Goal: Task Accomplishment & Management: Manage account settings

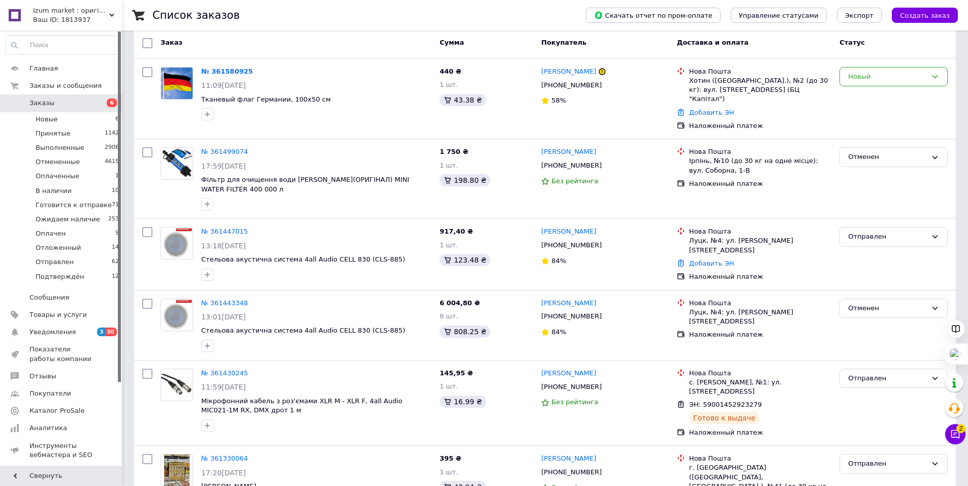
scroll to position [51, 0]
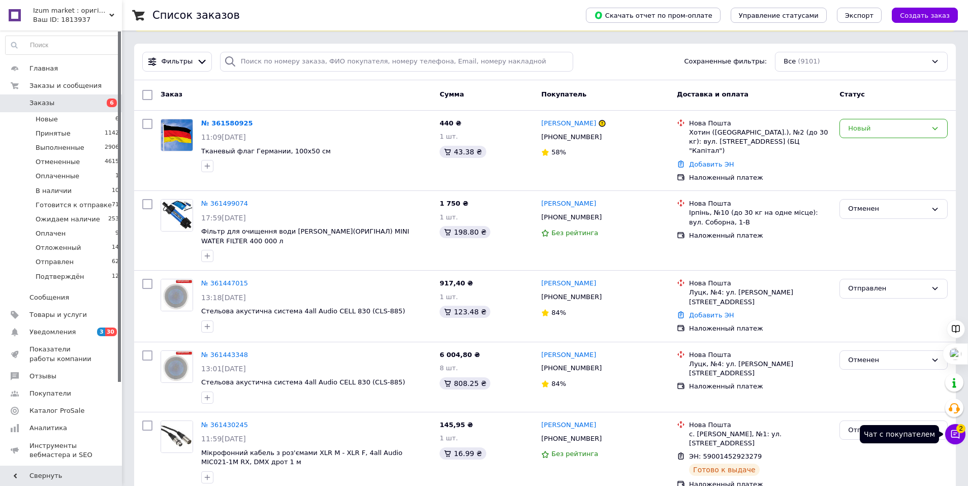
click at [951, 432] on icon at bounding box center [955, 434] width 10 height 10
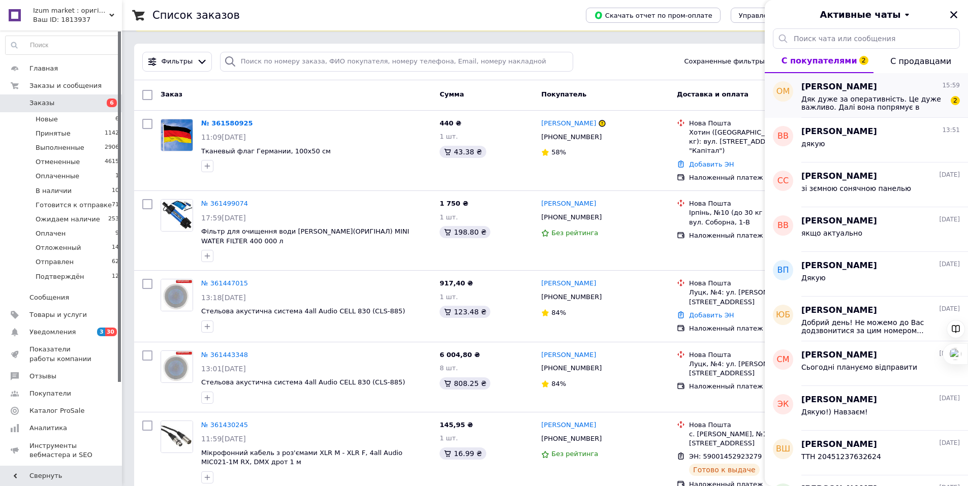
click at [876, 102] on span "Дяк дуже за оперативність. Це дуже важливо. Далі вона попрямує в Ізраїль :)" at bounding box center [873, 103] width 144 height 16
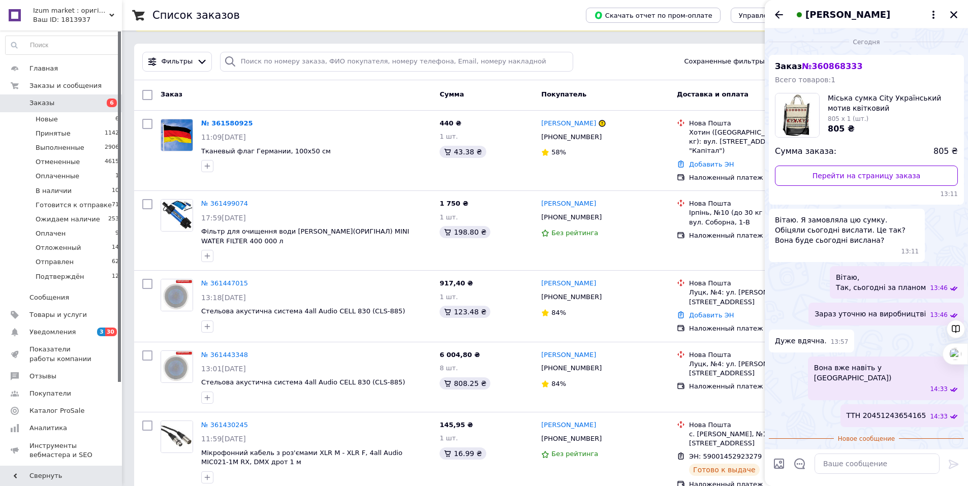
scroll to position [54, 0]
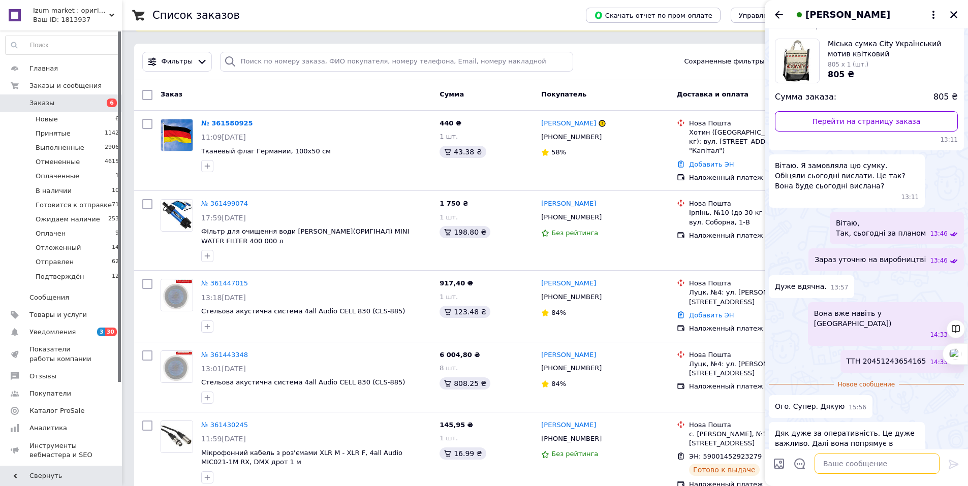
click at [862, 461] on textarea at bounding box center [877, 464] width 125 height 20
type textarea "Круто) Приємно буди причетними до такого міжнародного поєднання!)"
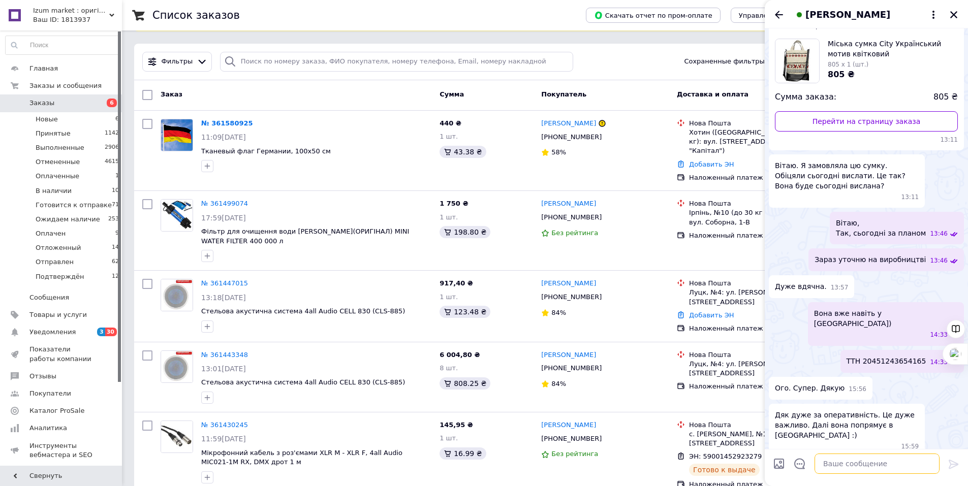
scroll to position [83, 0]
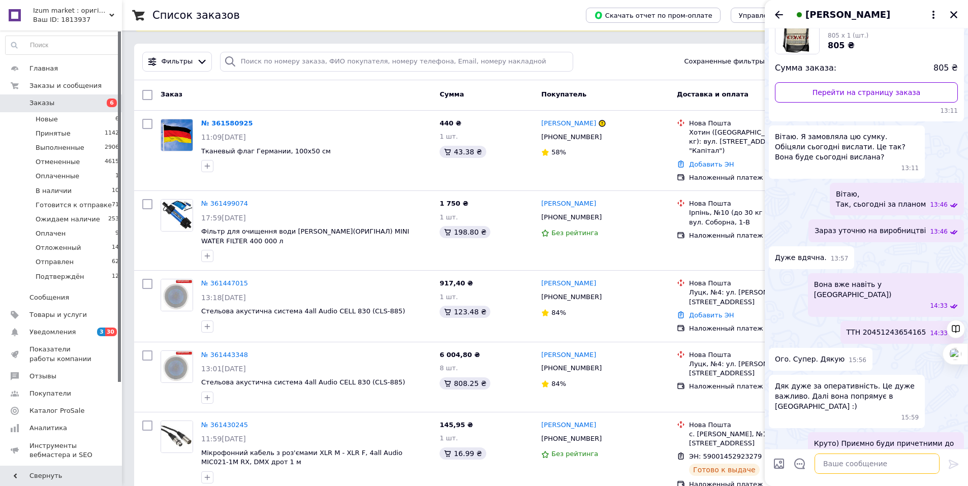
click at [850, 461] on textarea at bounding box center [877, 464] width 125 height 20
click at [956, 12] on icon "Закрыть" at bounding box center [953, 14] width 7 height 7
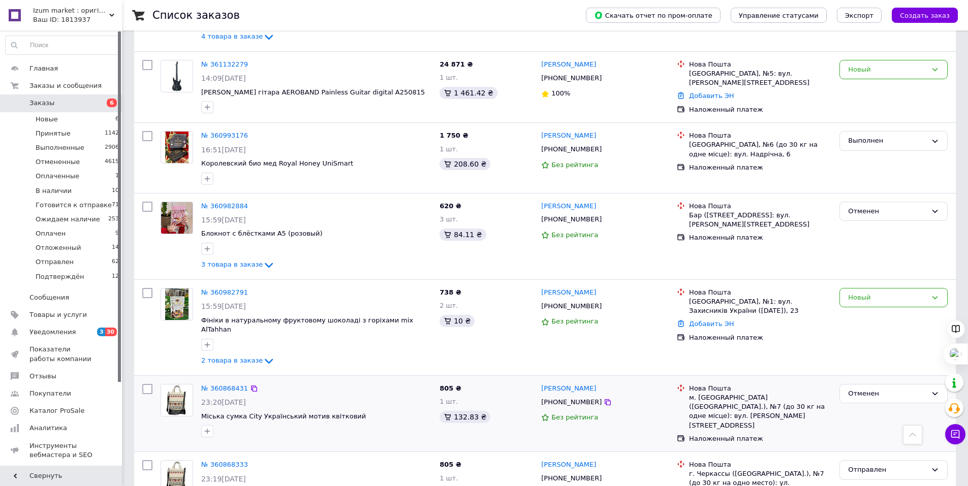
scroll to position [813, 0]
click at [92, 329] on span "Уведомления" at bounding box center [61, 332] width 65 height 9
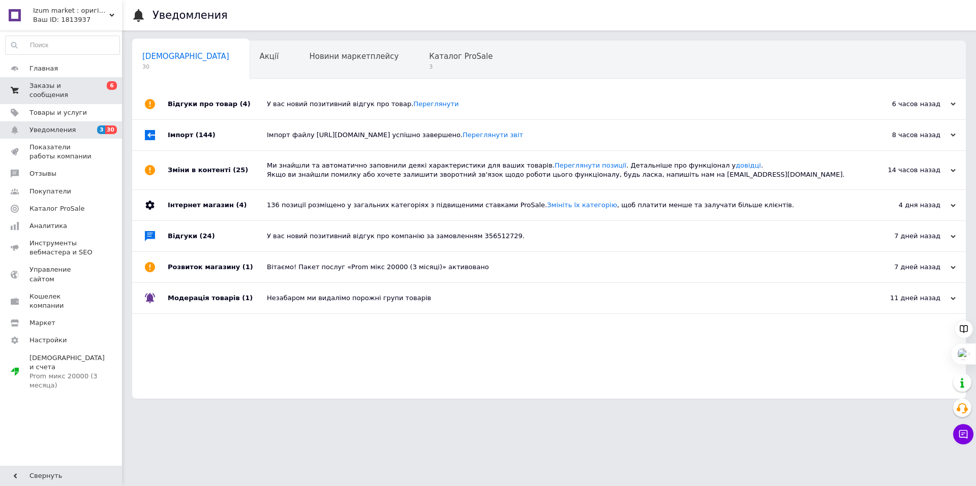
click at [68, 87] on span "Заказы и сообщения" at bounding box center [61, 90] width 65 height 18
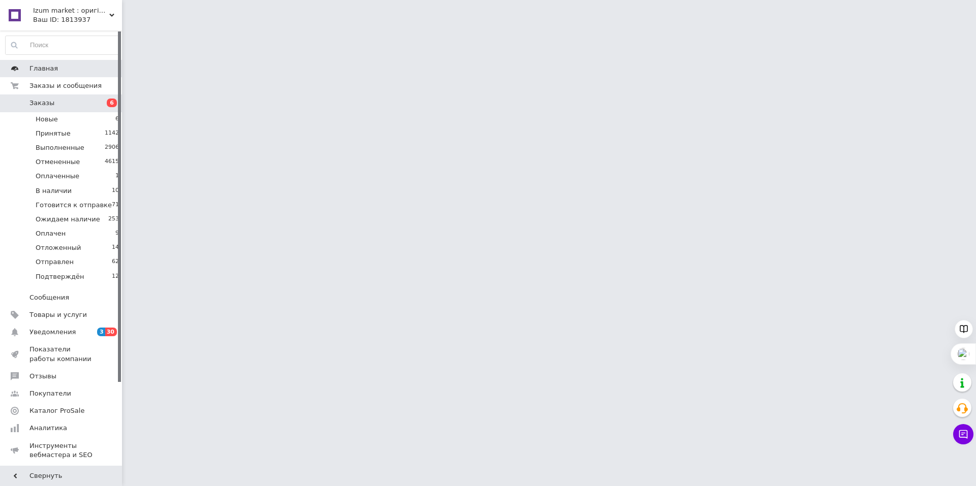
click at [52, 68] on span "Главная" at bounding box center [43, 68] width 28 height 9
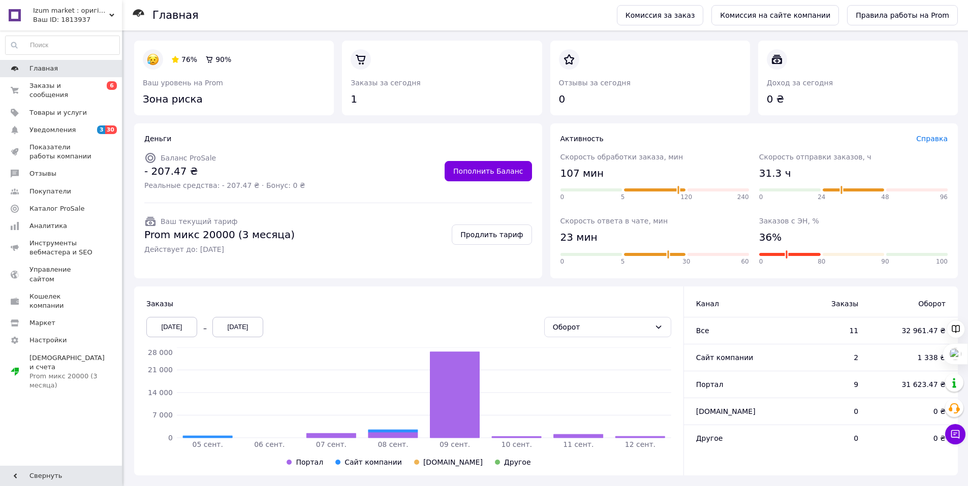
click at [58, 70] on span "Главная" at bounding box center [61, 68] width 65 height 9
click at [801, 220] on span "Заказов с ЭН, %" at bounding box center [789, 221] width 60 height 8
click at [784, 240] on div "Заказов с ЭН, % 36% 0 80 90 100" at bounding box center [853, 242] width 189 height 52
click at [786, 255] on div at bounding box center [787, 254] width 4 height 10
click at [787, 257] on div at bounding box center [787, 254] width 4 height 10
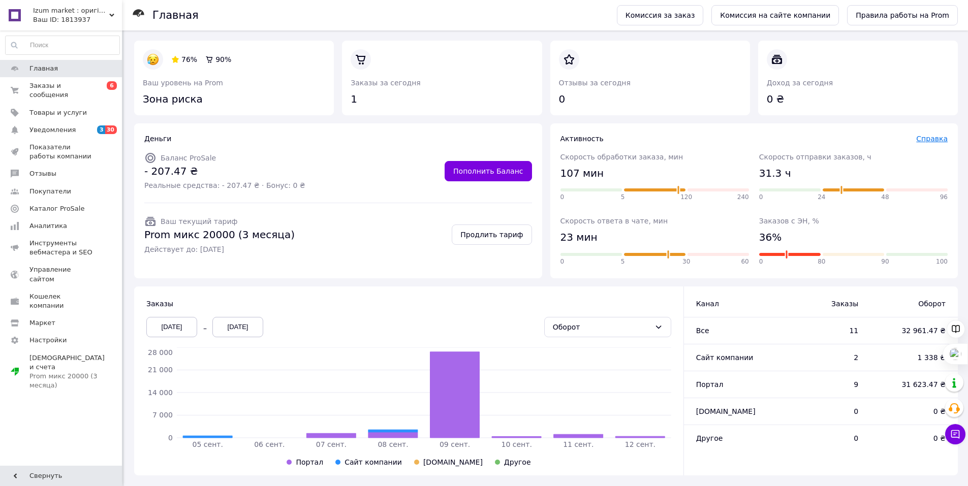
click at [934, 139] on link "Справка" at bounding box center [932, 139] width 32 height 8
click at [803, 217] on span "Заказов с ЭН, %" at bounding box center [789, 221] width 60 height 8
click at [143, 107] on link at bounding box center [143, 107] width 0 height 0
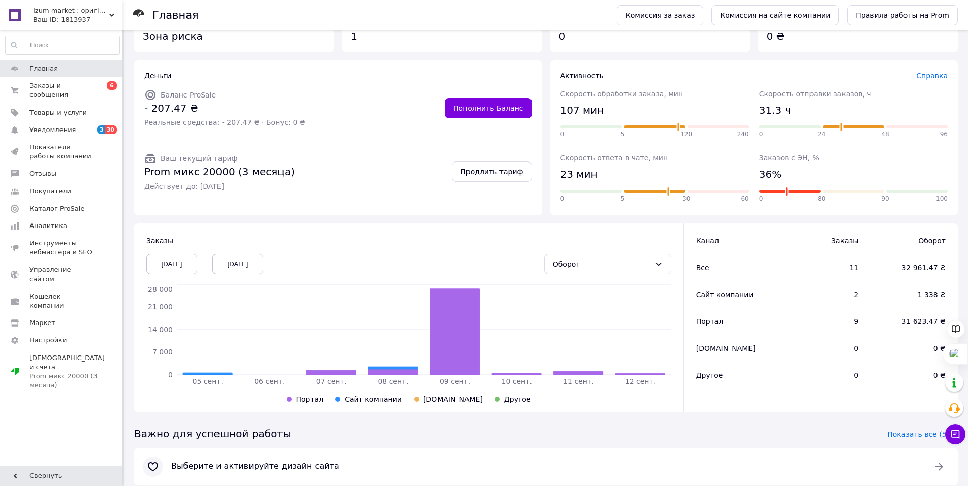
scroll to position [140, 0]
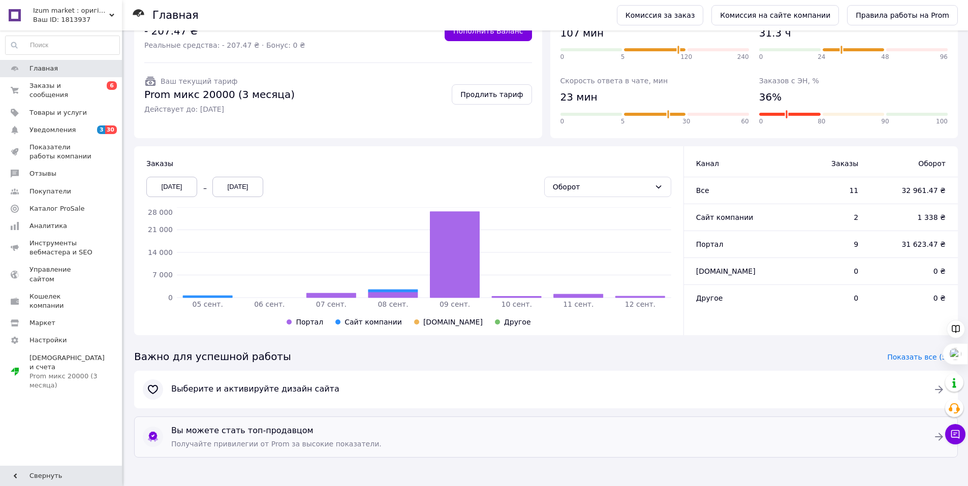
click at [322, 437] on div "Вы можете стать топ-продавцом Получайте привилегии от Prom за высокие показател…" at bounding box center [546, 437] width 758 height 32
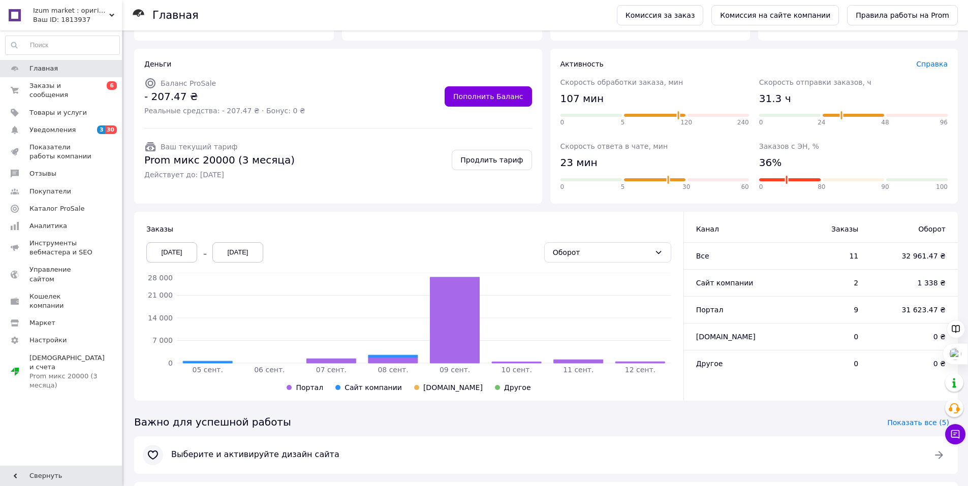
scroll to position [0, 0]
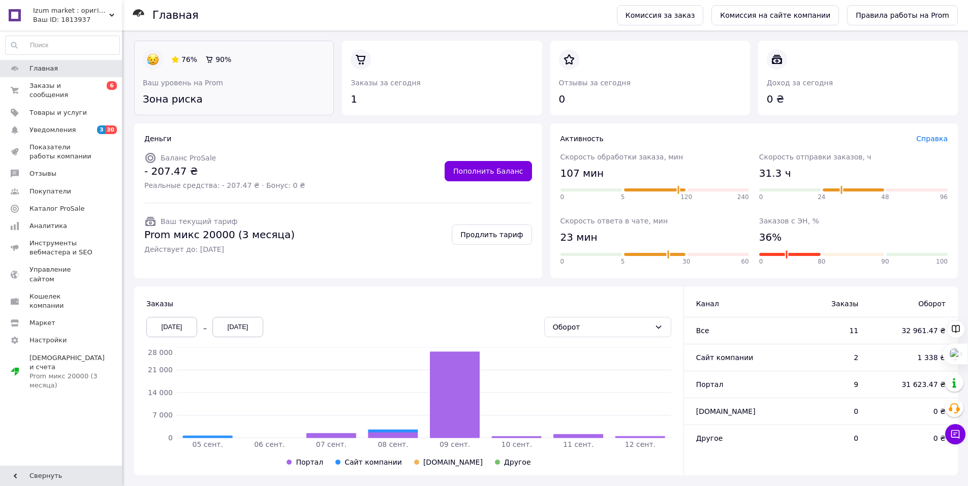
click at [143, 107] on link at bounding box center [143, 107] width 0 height 0
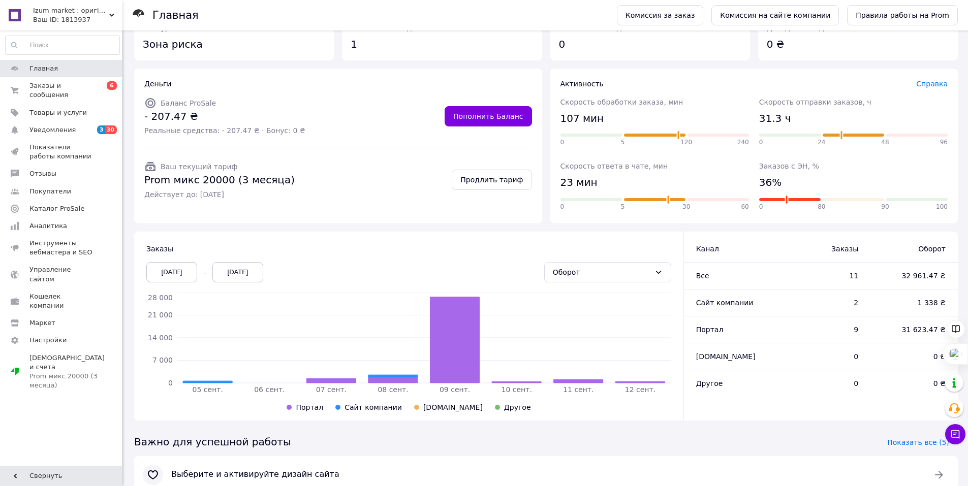
scroll to position [140, 0]
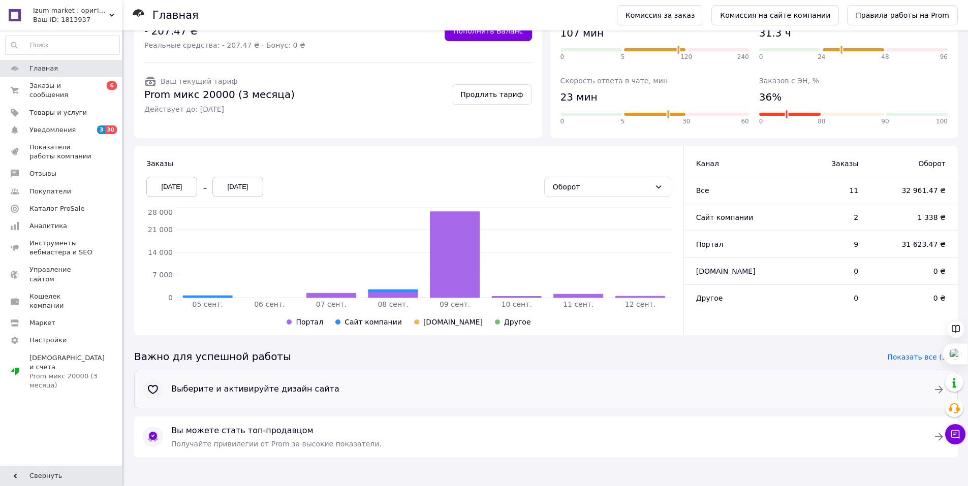
click at [293, 396] on div "Выберите и активируйте дизайн сайта" at bounding box center [546, 390] width 758 height 20
click at [59, 92] on link "Заказы и сообщения 0 6" at bounding box center [62, 90] width 125 height 26
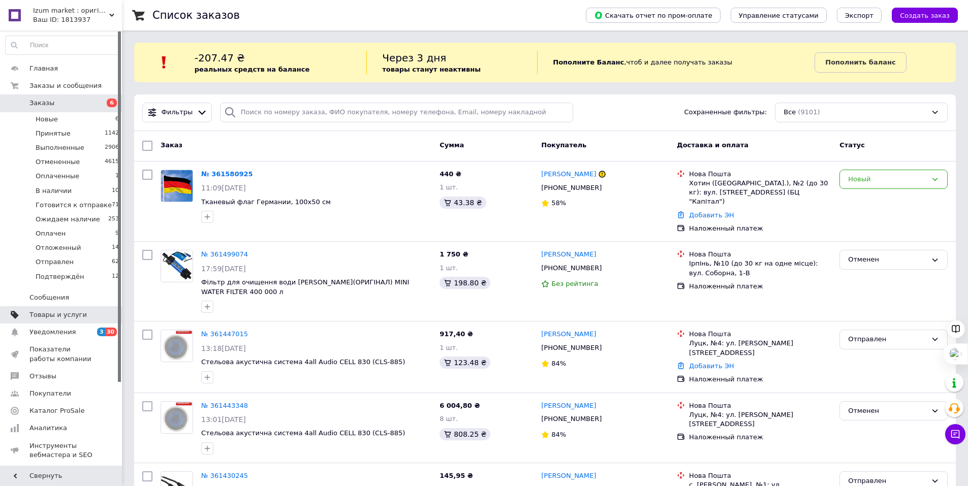
click at [77, 312] on span "Товары и услуги" at bounding box center [57, 314] width 57 height 9
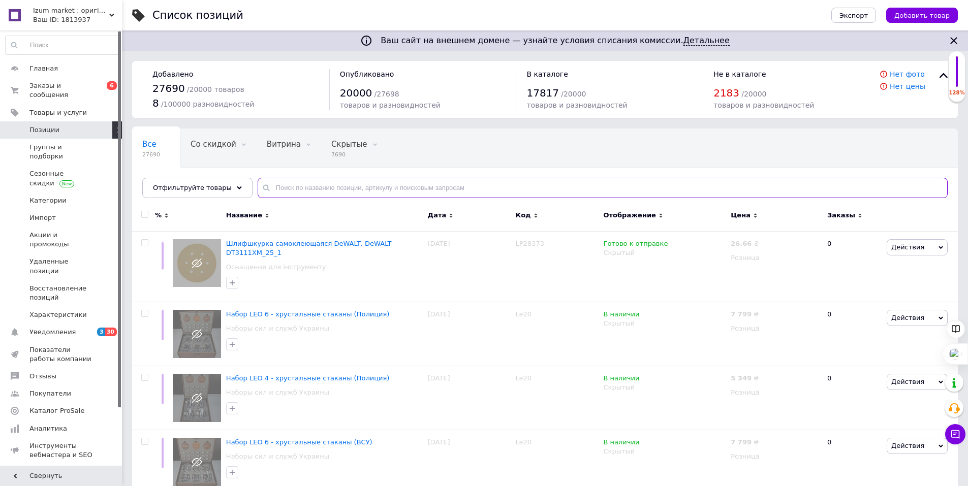
click at [339, 197] on input "text" at bounding box center [603, 188] width 690 height 20
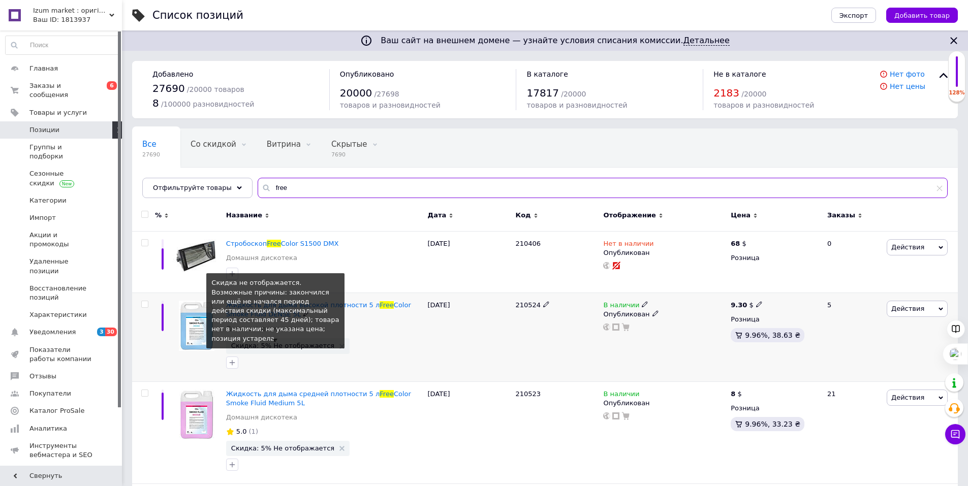
type input "free"
click at [298, 349] on span "Скидка: 5% Не отображается" at bounding box center [282, 345] width 103 height 7
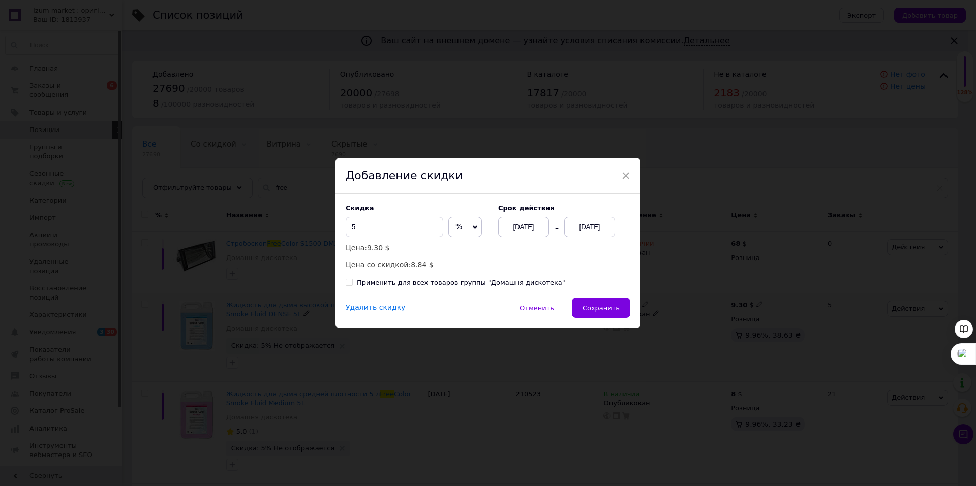
click at [348, 286] on span at bounding box center [349, 282] width 7 height 7
click at [348, 286] on input "Применить для всех товаров группы "Домашня дискотека"" at bounding box center [349, 282] width 7 height 7
checkbox input "true"
click at [598, 300] on button "Сохранить" at bounding box center [601, 308] width 58 height 20
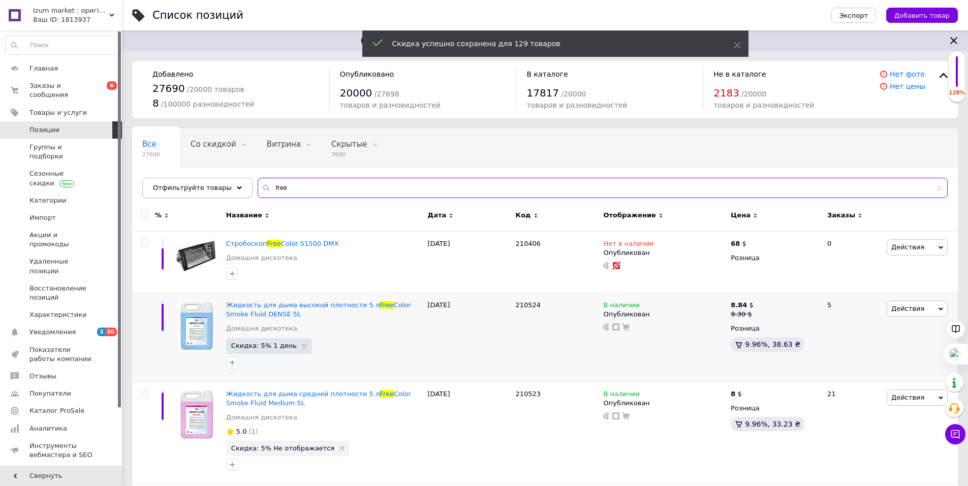
drag, startPoint x: 302, startPoint y: 189, endPoint x: 236, endPoint y: 189, distance: 66.6
click at [236, 189] on div "Отфильтруйте товары free" at bounding box center [544, 188] width 805 height 20
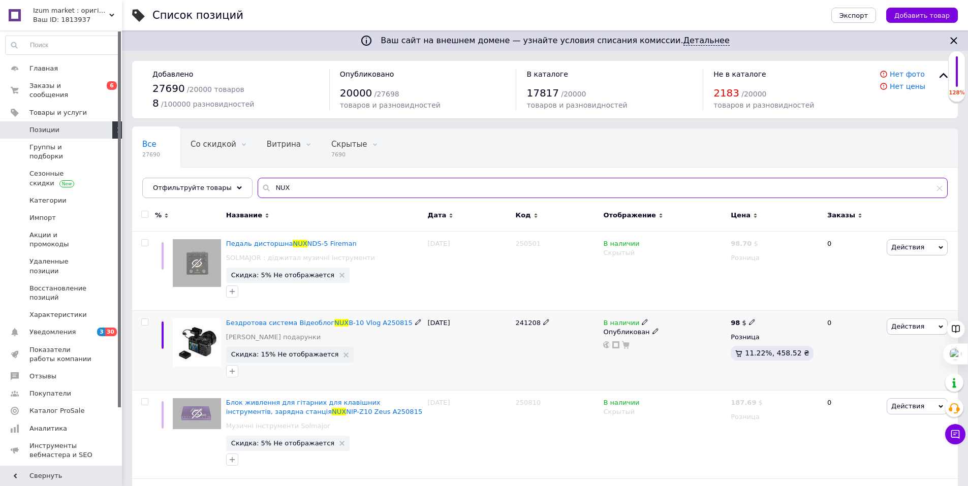
type input "NUX"
click at [255, 359] on span "Скидка: 15% Не отображается" at bounding box center [290, 354] width 128 height 15
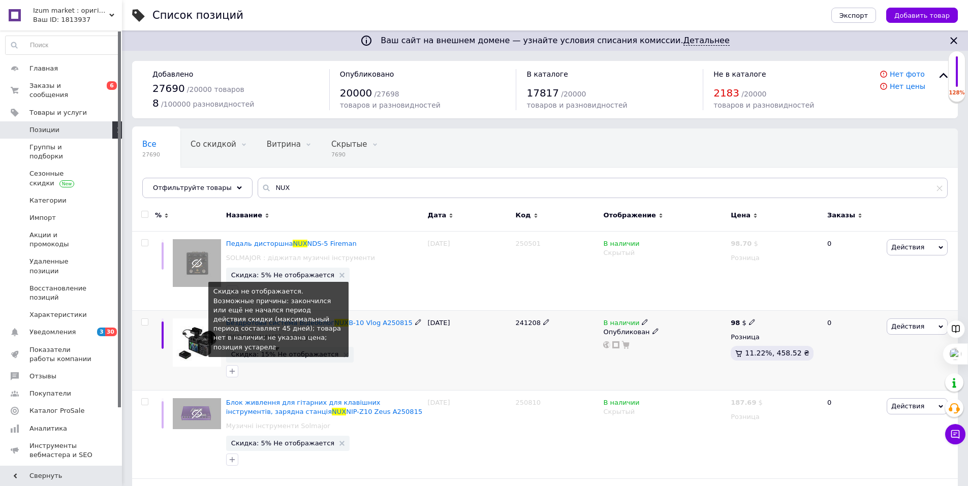
click at [276, 356] on span "Скидка: 15% Не отображается" at bounding box center [285, 354] width 108 height 7
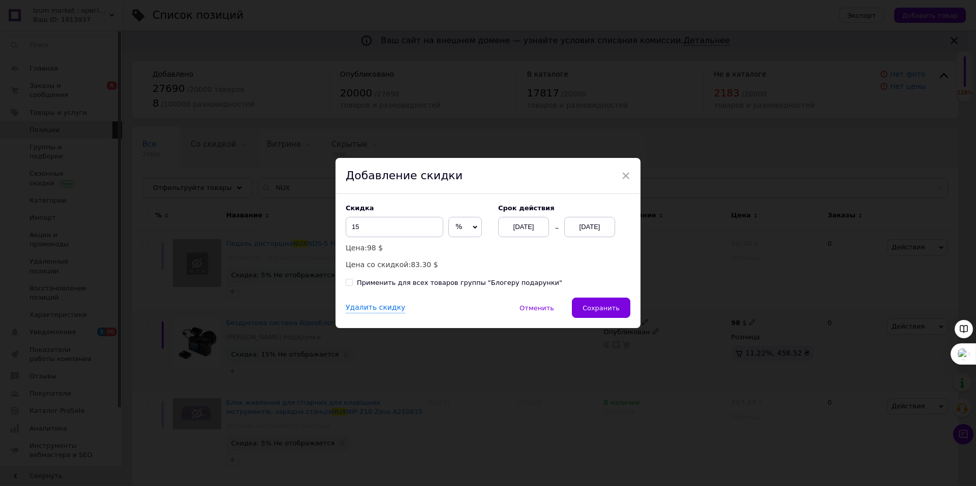
click at [348, 285] on input "Применить для всех товаров группы "Блогеру подарунки"" at bounding box center [349, 282] width 7 height 7
checkbox input "true"
click at [591, 307] on span "Сохранить" at bounding box center [600, 308] width 37 height 8
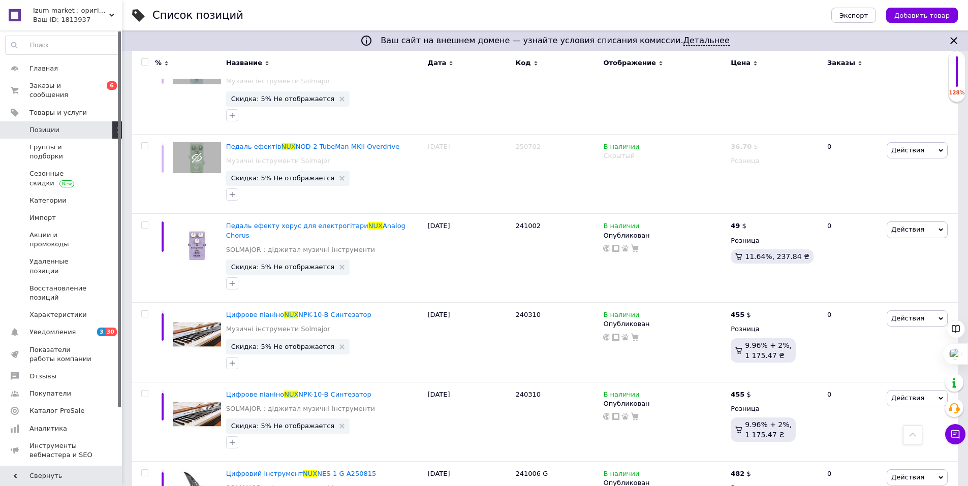
scroll to position [1931, 0]
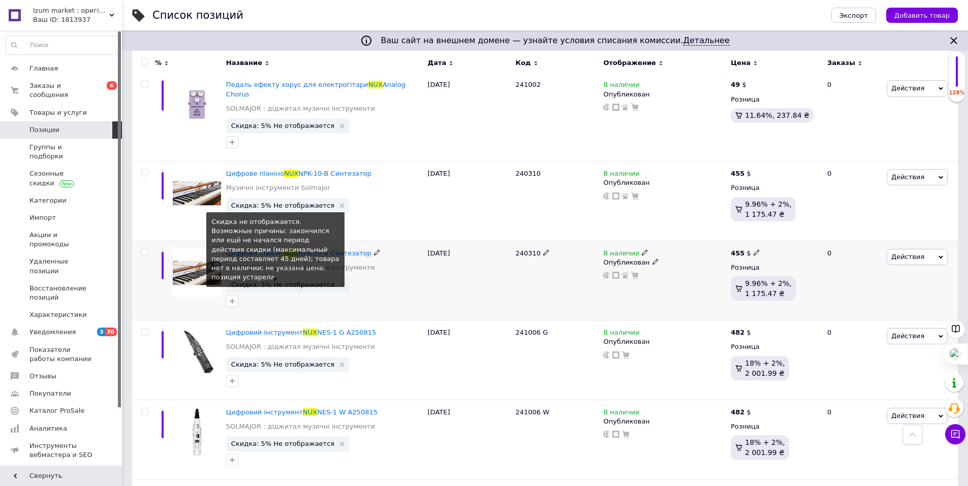
click at [296, 282] on span "Скидка: 5% Не отображается" at bounding box center [282, 285] width 103 height 7
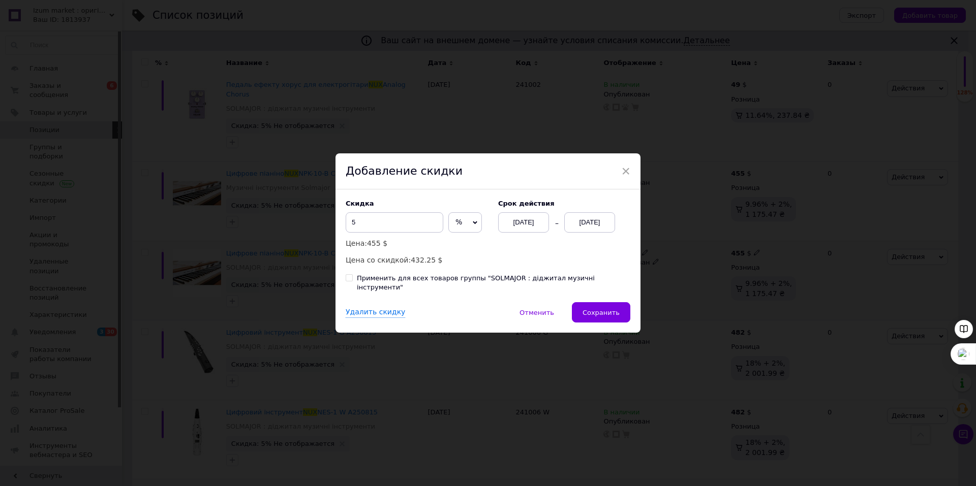
click at [346, 281] on input "Применить для всех товаров группы "SOLMAJOR : діджитал музичні інструменти"" at bounding box center [349, 277] width 7 height 7
checkbox input "true"
click at [592, 309] on span "Сохранить" at bounding box center [600, 313] width 37 height 8
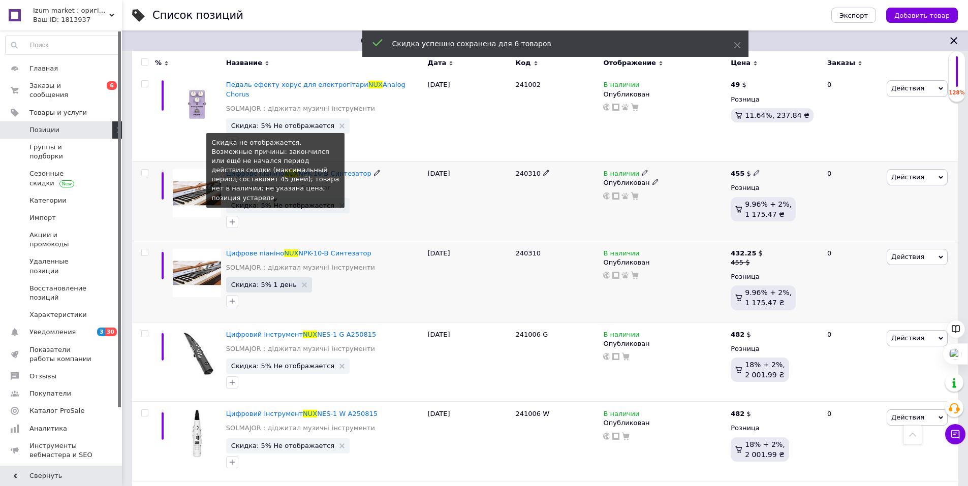
click at [297, 202] on span "Скидка: 5% Не отображается" at bounding box center [282, 205] width 103 height 7
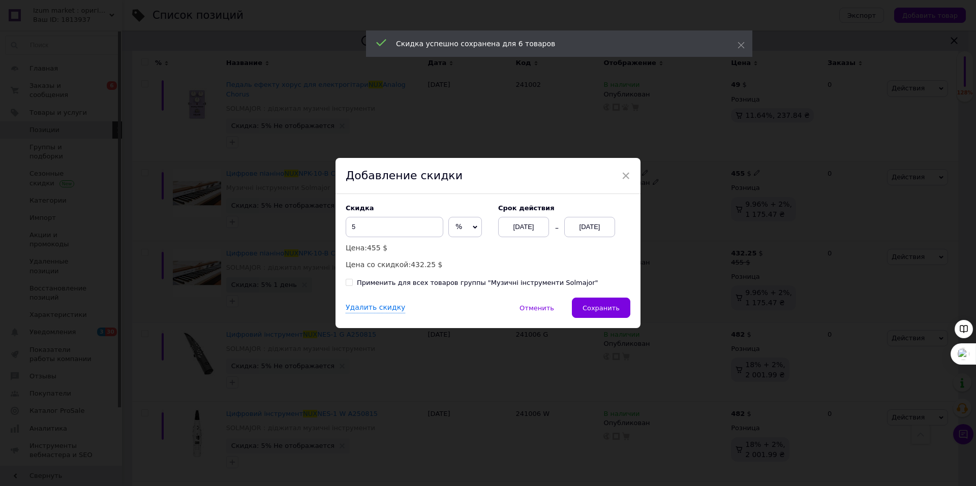
click at [348, 284] on input "Применить для всех товаров группы "Музичні інструменти Solmajor"" at bounding box center [349, 282] width 7 height 7
checkbox input "true"
click at [614, 310] on span "Сохранить" at bounding box center [600, 308] width 37 height 8
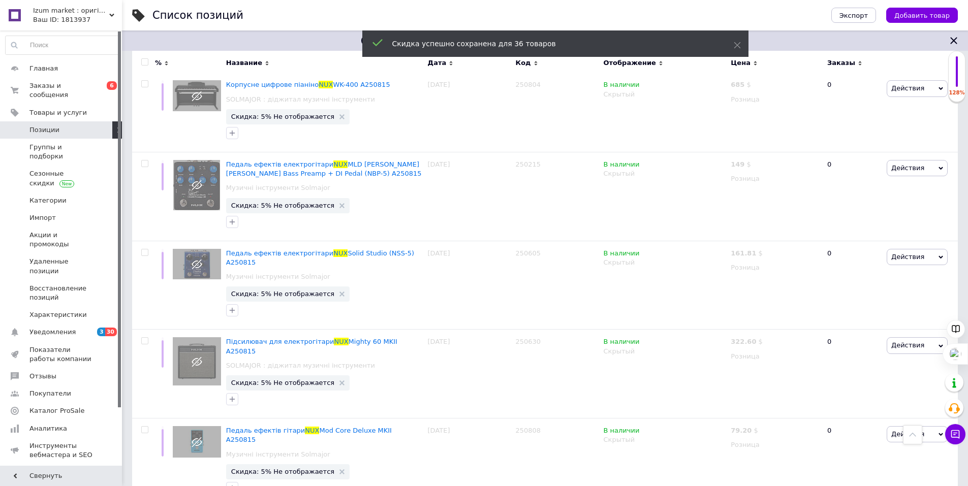
scroll to position [0, 0]
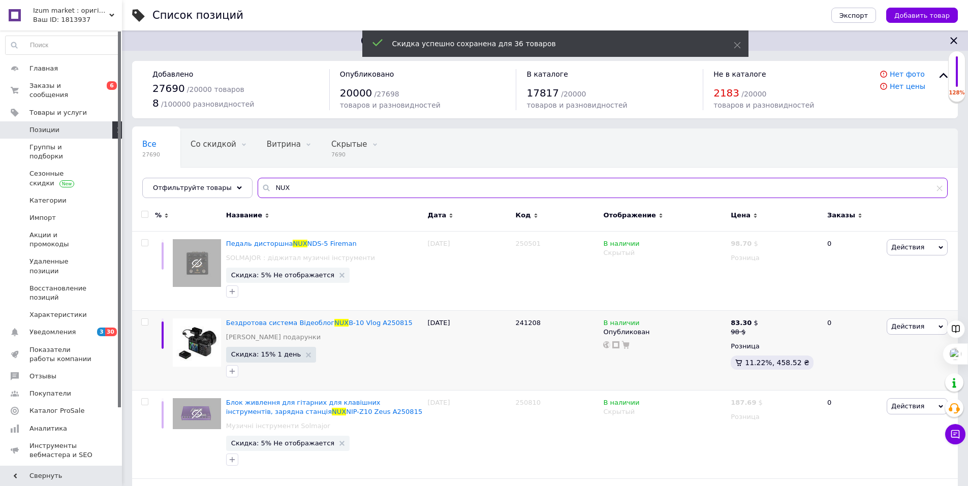
drag, startPoint x: 293, startPoint y: 186, endPoint x: 254, endPoint y: 180, distance: 40.0
click at [258, 180] on input "NUX" at bounding box center [603, 188] width 690 height 20
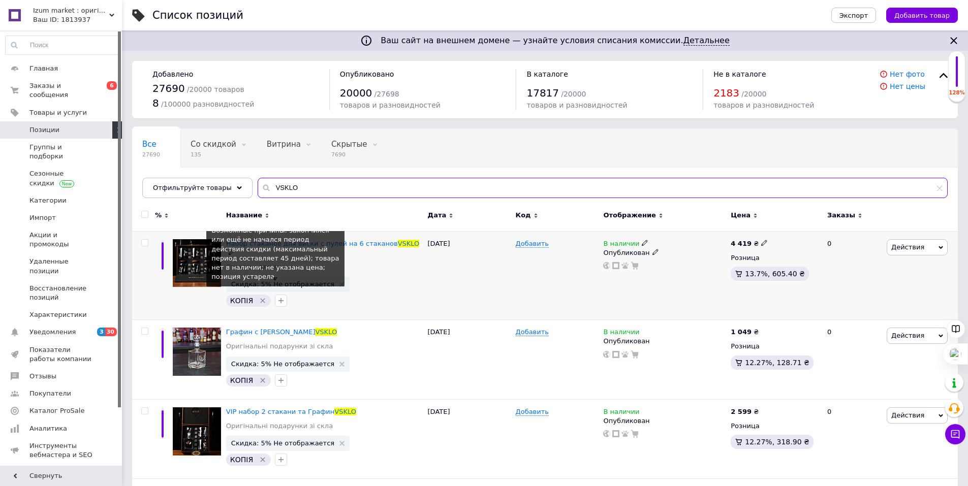
type input "VSKLO"
click at [301, 281] on span "Скидка: 5% Не отображается" at bounding box center [282, 284] width 103 height 7
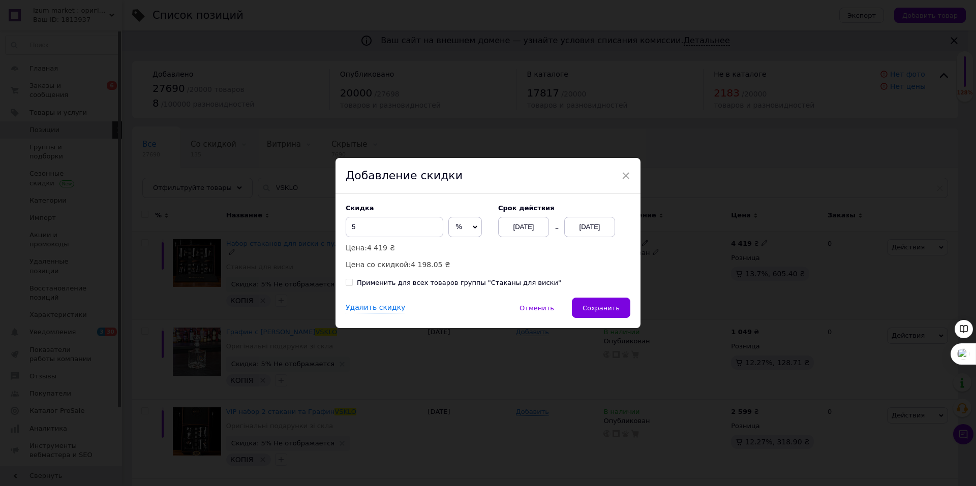
click at [346, 285] on input "Применить для всех товаров группы "Стаканы для виски"" at bounding box center [349, 282] width 7 height 7
checkbox input "true"
click at [589, 306] on span "Сохранить" at bounding box center [600, 308] width 37 height 8
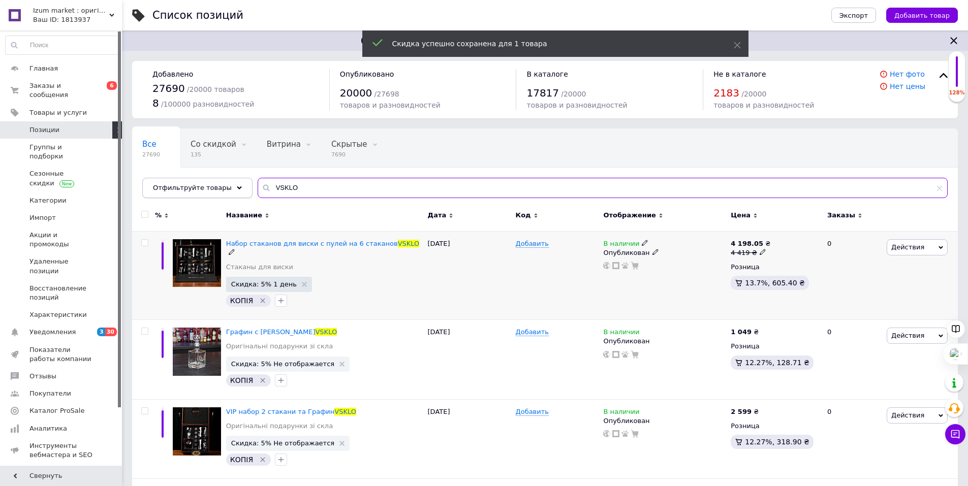
drag, startPoint x: 253, startPoint y: 189, endPoint x: 233, endPoint y: 186, distance: 20.0
click at [233, 186] on div "Отфильтруйте товары VSKLO" at bounding box center [544, 188] width 805 height 20
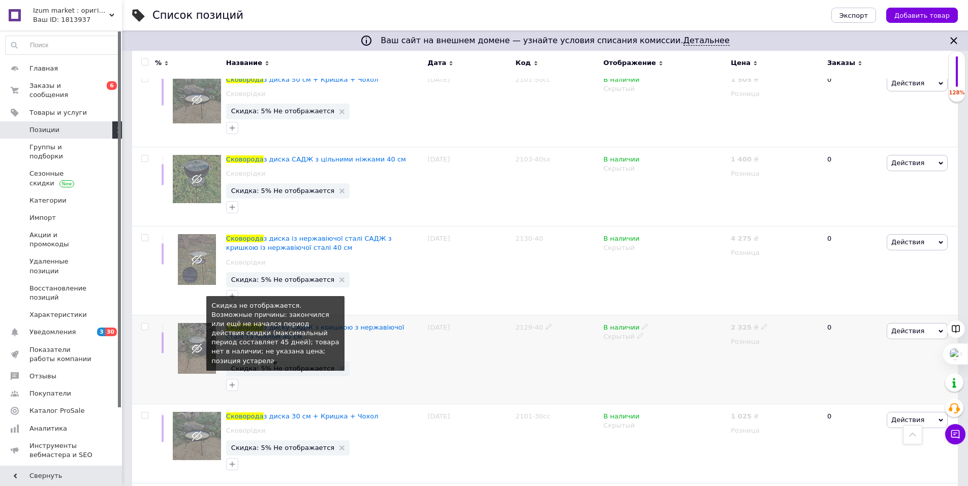
scroll to position [407, 0]
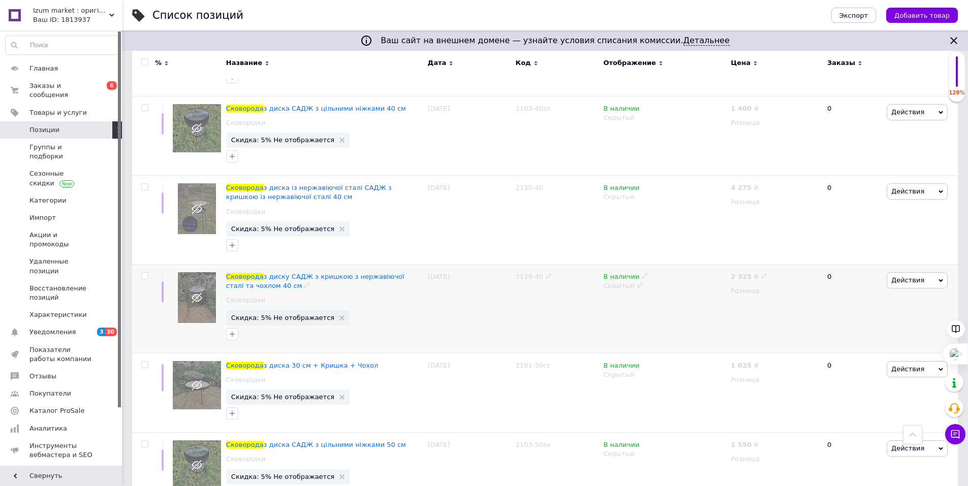
type input "сковорода"
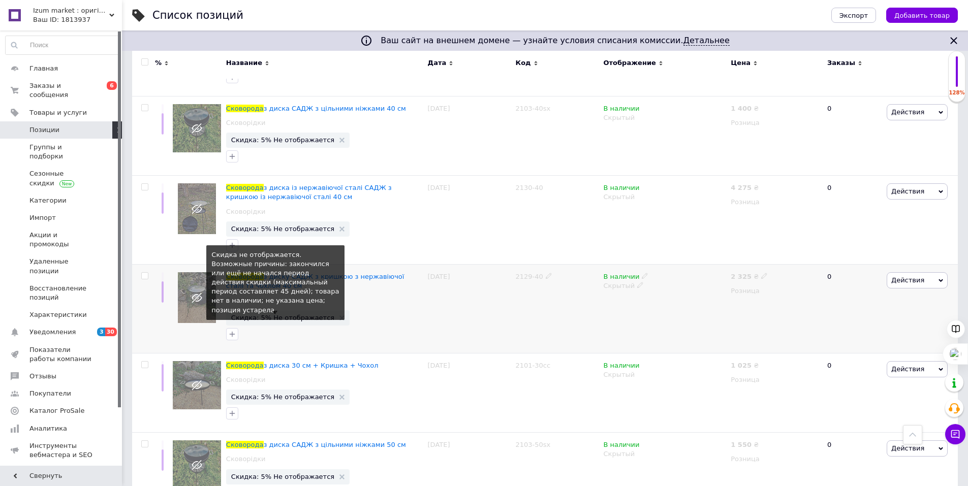
click at [284, 321] on span "Скидка: 5% Не отображается" at bounding box center [282, 318] width 103 height 7
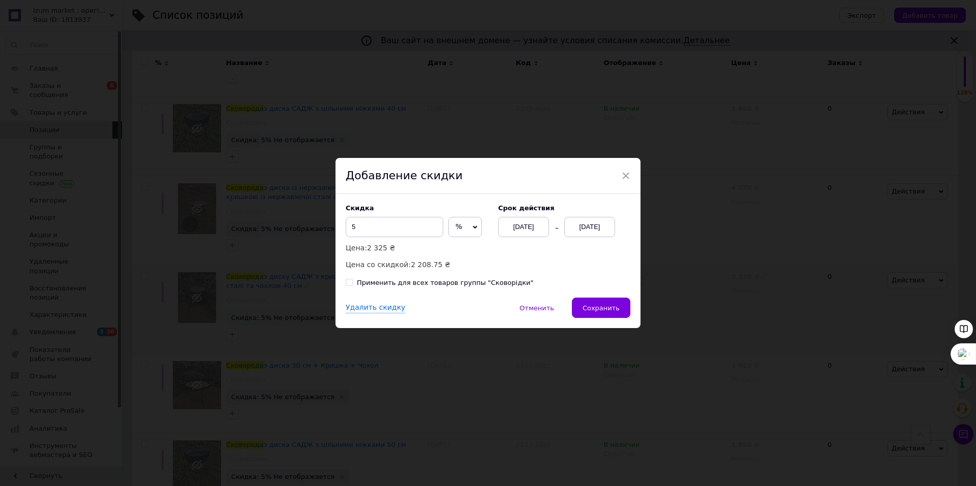
drag, startPoint x: 350, startPoint y: 284, endPoint x: 378, endPoint y: 287, distance: 28.2
click at [350, 284] on input "Применить для всех товаров группы "Сковорідки"" at bounding box center [349, 282] width 7 height 7
checkbox input "true"
click at [603, 306] on span "Сохранить" at bounding box center [600, 308] width 37 height 8
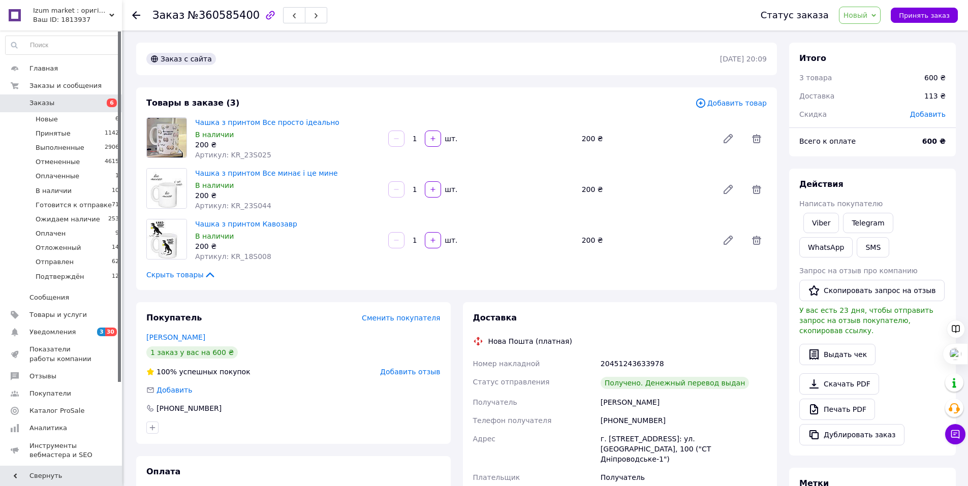
click at [881, 15] on span "Новый" at bounding box center [860, 15] width 42 height 17
click at [874, 49] on li "Выполнен" at bounding box center [882, 50] width 86 height 15
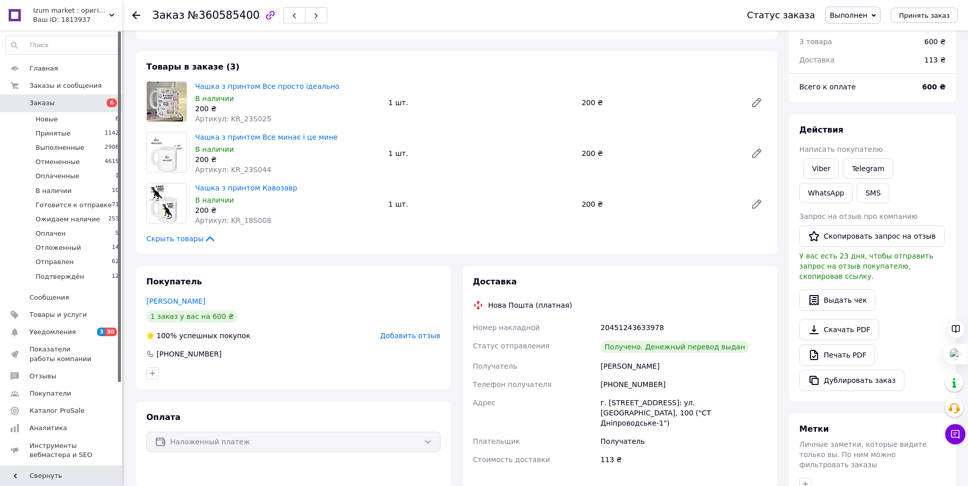
scroll to position [51, 0]
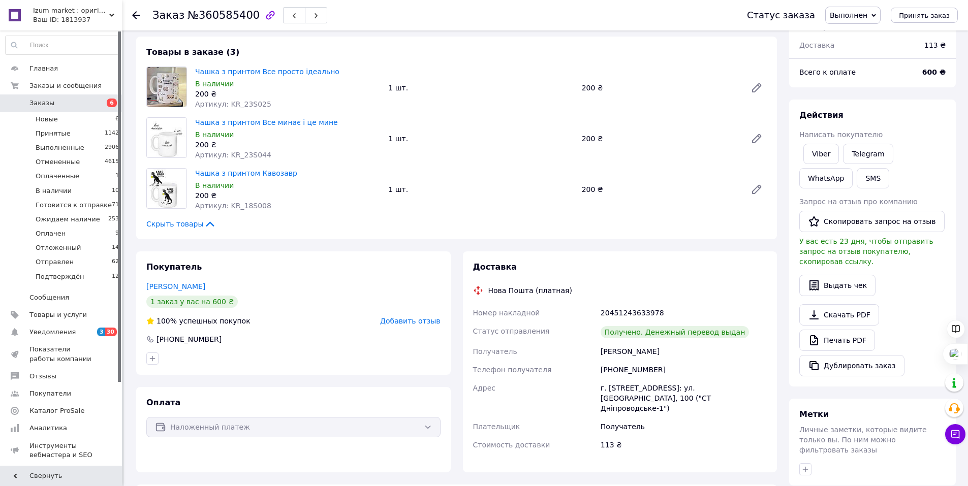
click at [416, 322] on span "Добавить отзыв" at bounding box center [410, 321] width 60 height 8
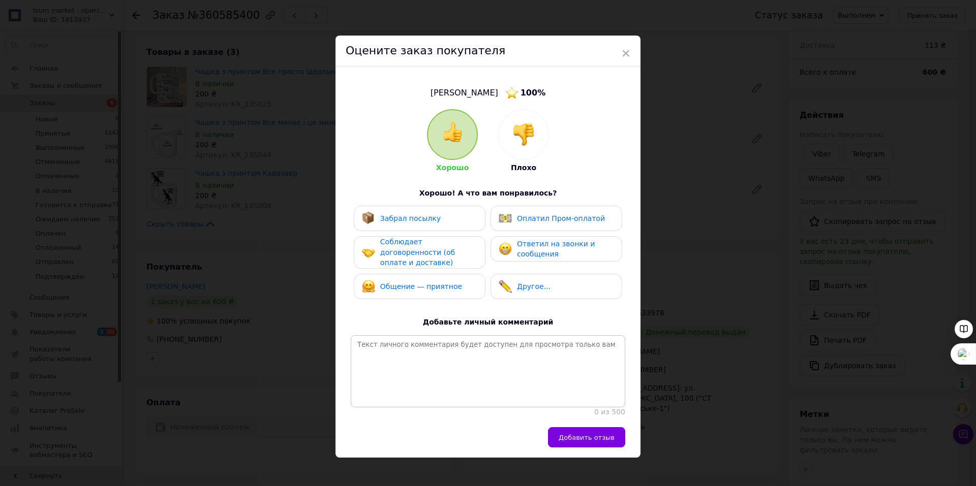
click at [408, 220] on span "Забрал посылку" at bounding box center [410, 218] width 60 height 8
click at [415, 252] on span "Соблюдает договоренности (об оплате и доставке)" at bounding box center [417, 252] width 75 height 29
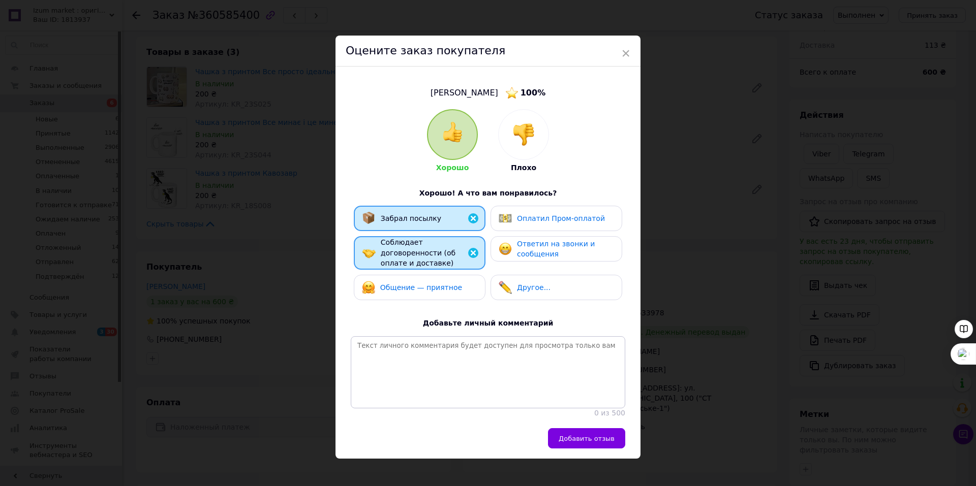
drag, startPoint x: 425, startPoint y: 288, endPoint x: 528, endPoint y: 262, distance: 106.2
click at [425, 287] on div "Общение — приятное" at bounding box center [420, 287] width 132 height 25
click at [546, 256] on span "Ответил на звонки и сообщения" at bounding box center [556, 249] width 78 height 19
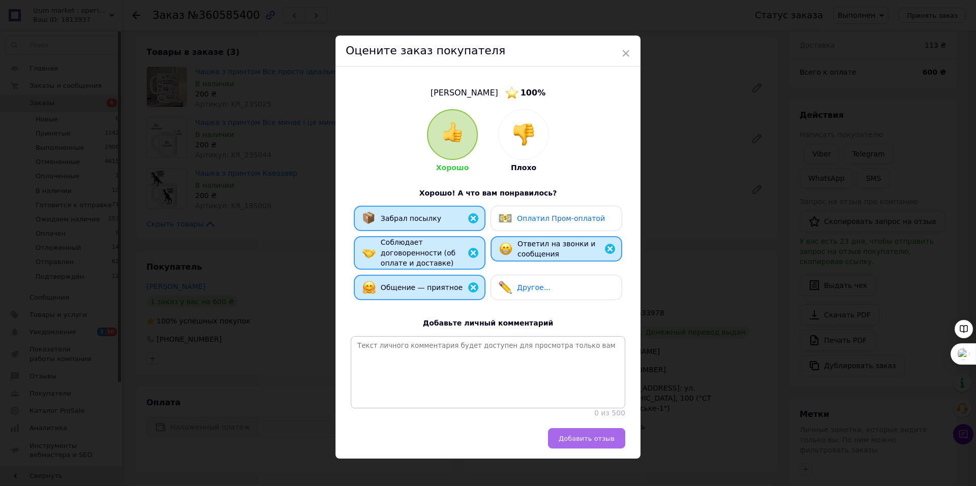
click at [601, 438] on span "Добавить отзыв" at bounding box center [586, 439] width 56 height 8
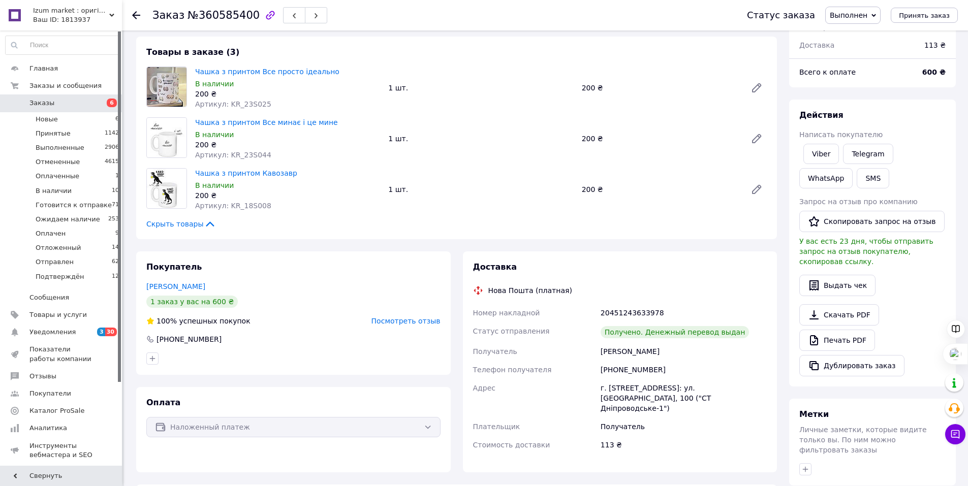
click at [95, 105] on span "6" at bounding box center [108, 103] width 28 height 9
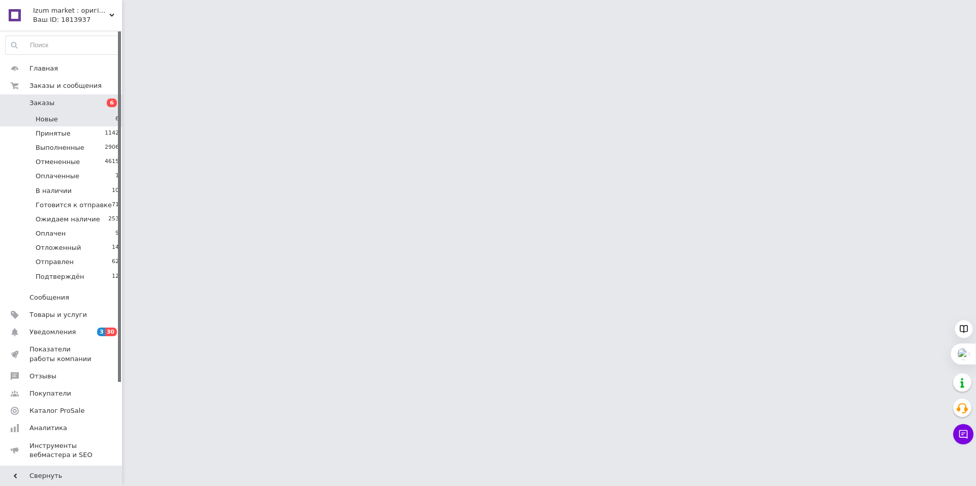
click at [86, 120] on li "Новые 6" at bounding box center [62, 119] width 125 height 14
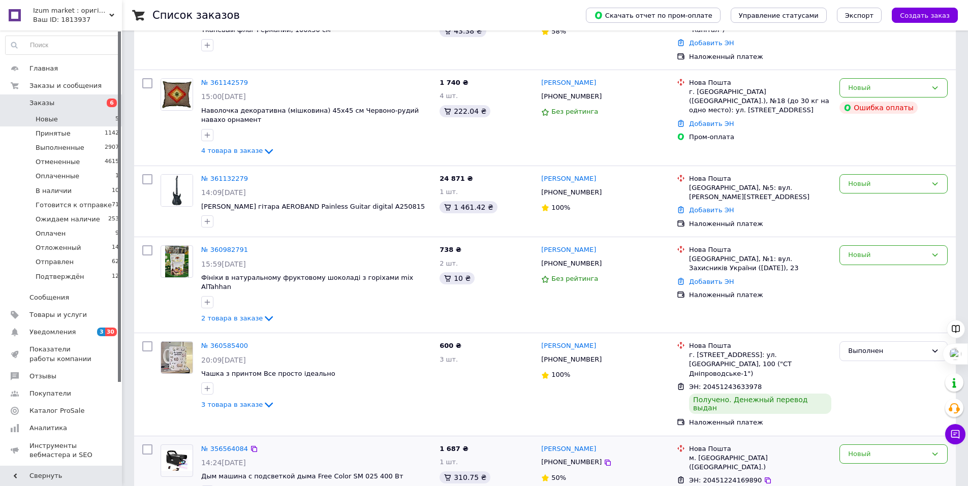
scroll to position [210, 0]
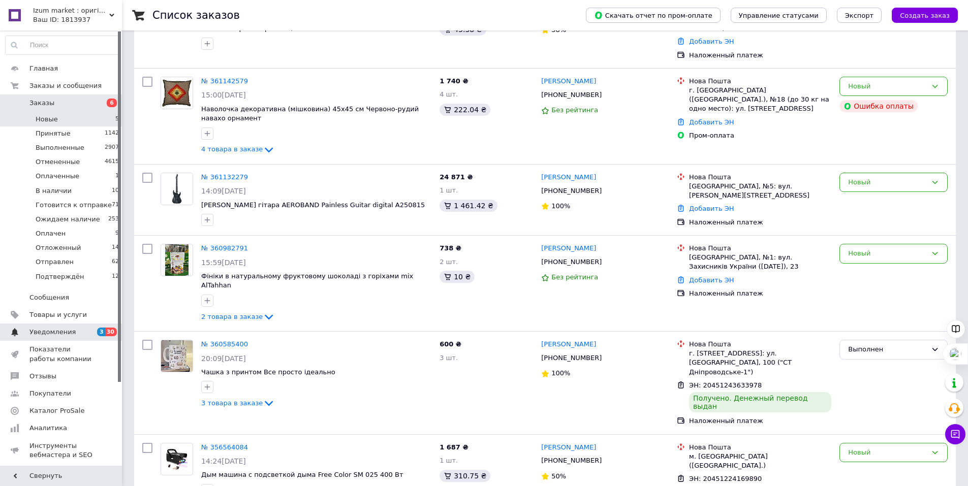
click at [88, 331] on span "Уведомления" at bounding box center [61, 332] width 65 height 9
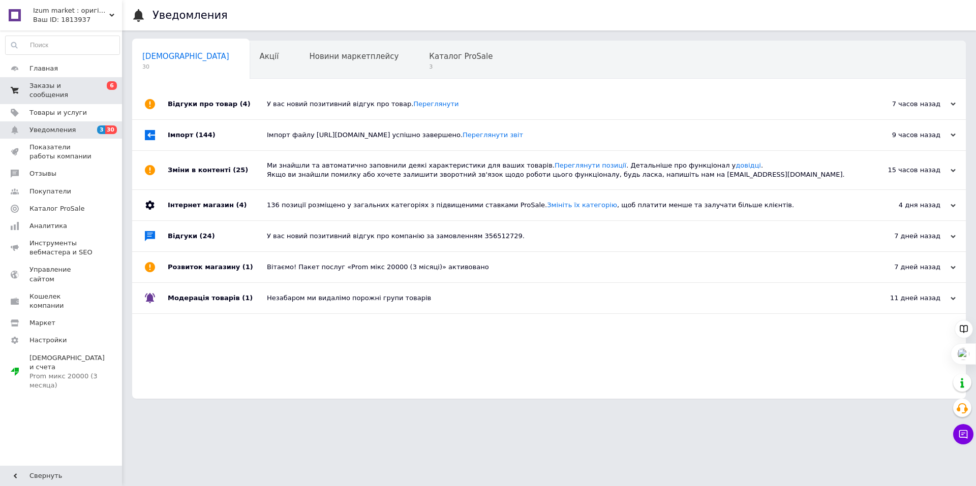
click at [82, 81] on link "Заказы и сообщения 0 6" at bounding box center [62, 90] width 125 height 26
